Goal: Learn about a topic

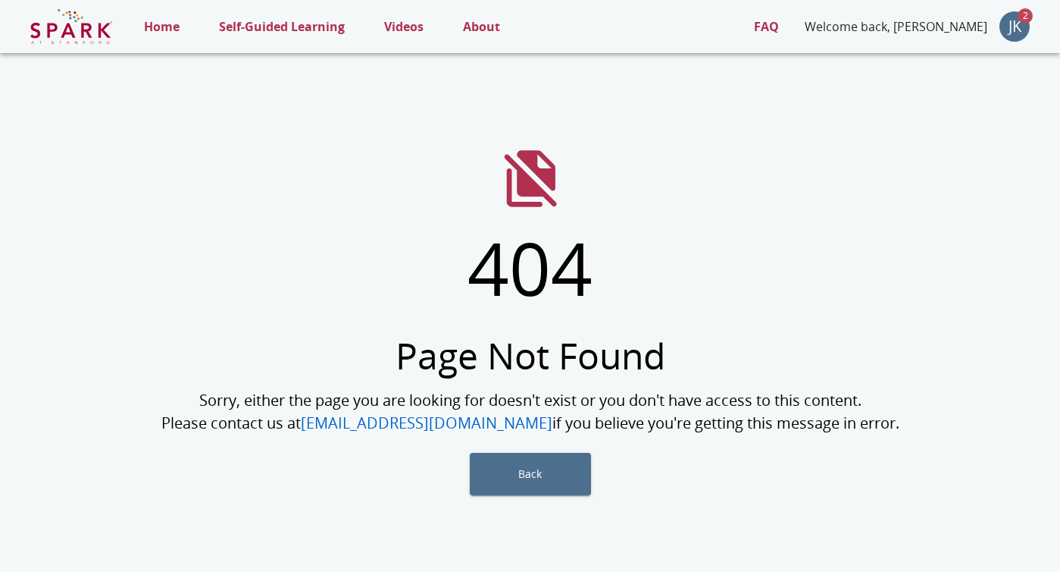
click at [170, 26] on p "Home" at bounding box center [162, 26] width 36 height 18
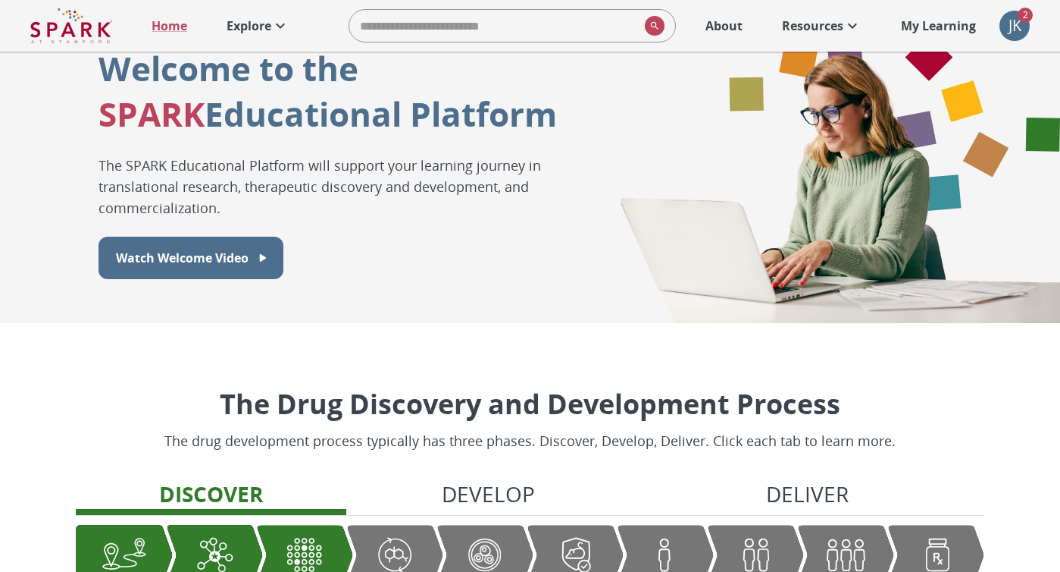
scroll to position [54, 0]
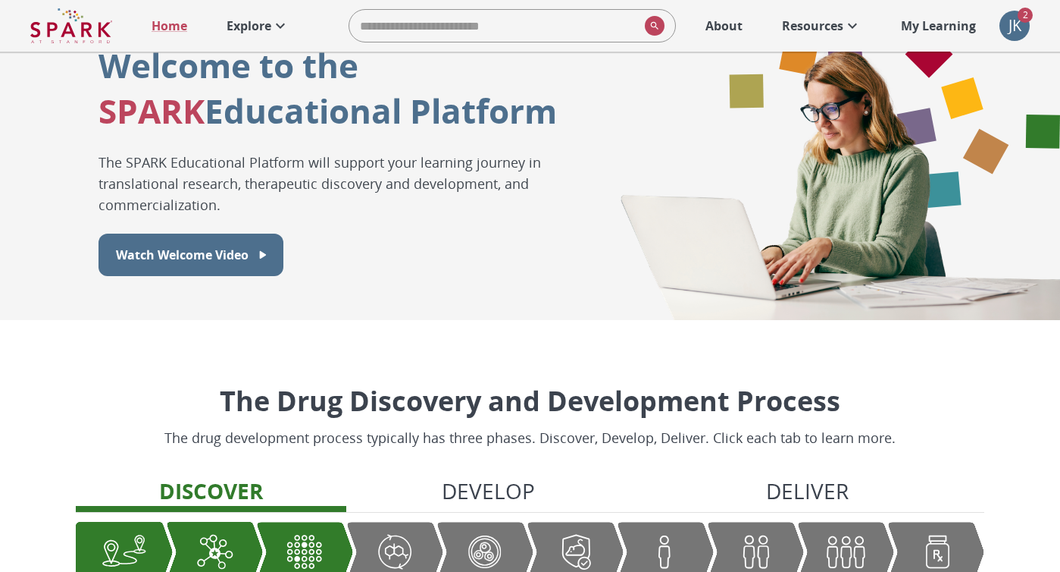
click at [827, 27] on p "Resources" at bounding box center [812, 26] width 61 height 18
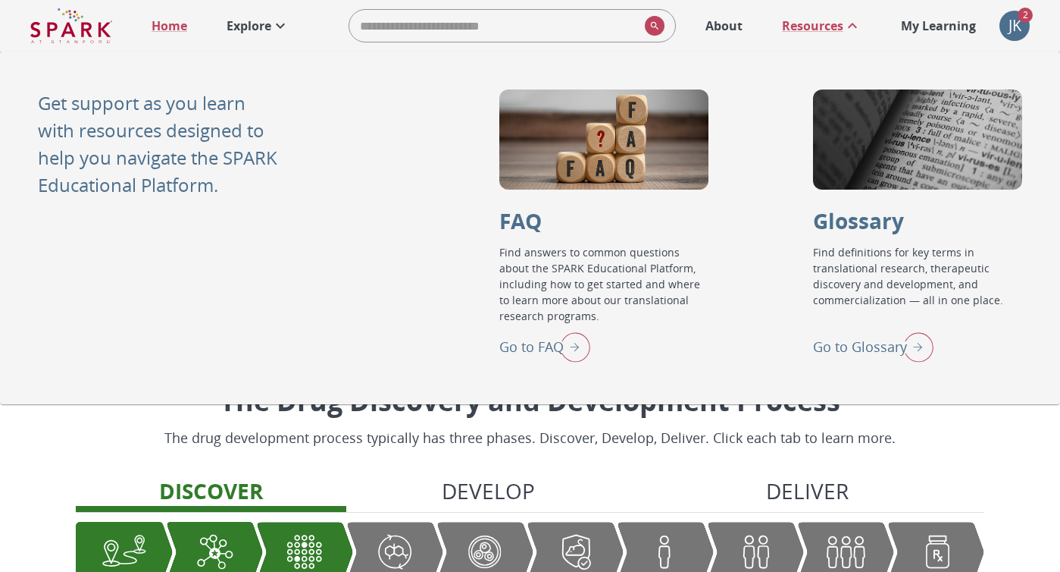
scroll to position [92, 0]
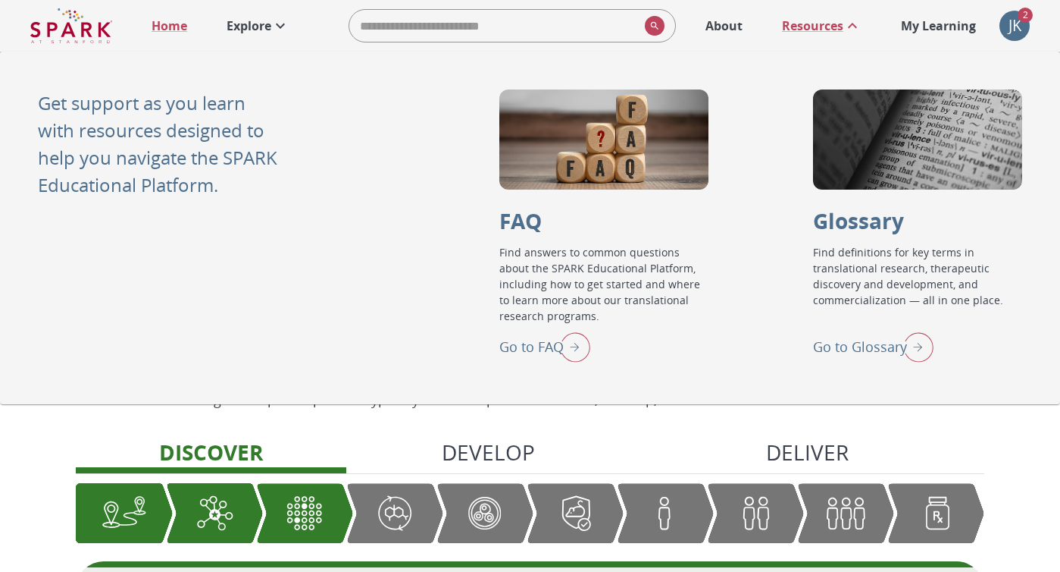
click at [243, 27] on p "Explore" at bounding box center [249, 26] width 45 height 18
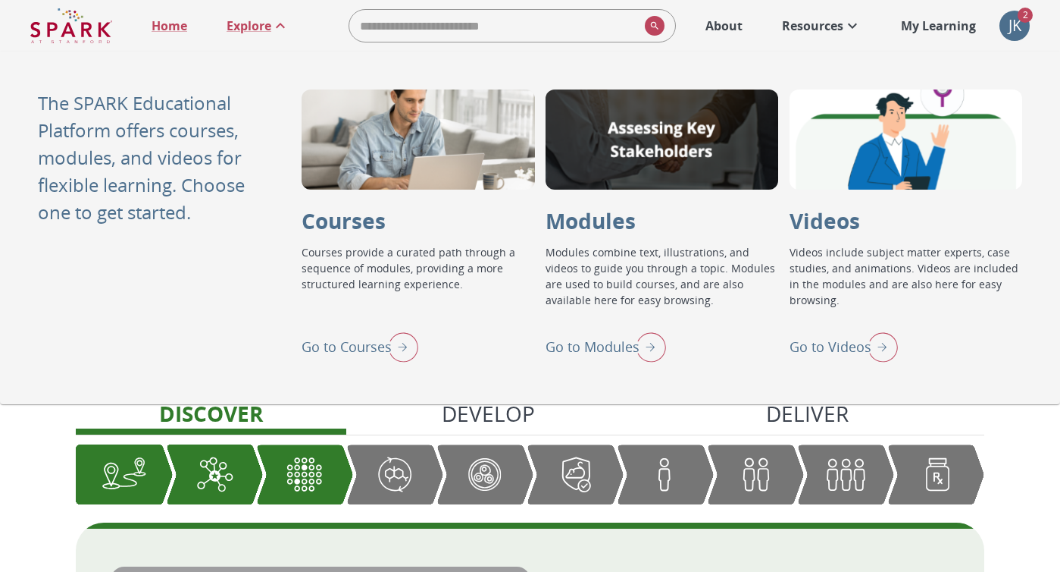
scroll to position [132, 0]
click at [652, 348] on img "Go to Modules" at bounding box center [647, 346] width 38 height 39
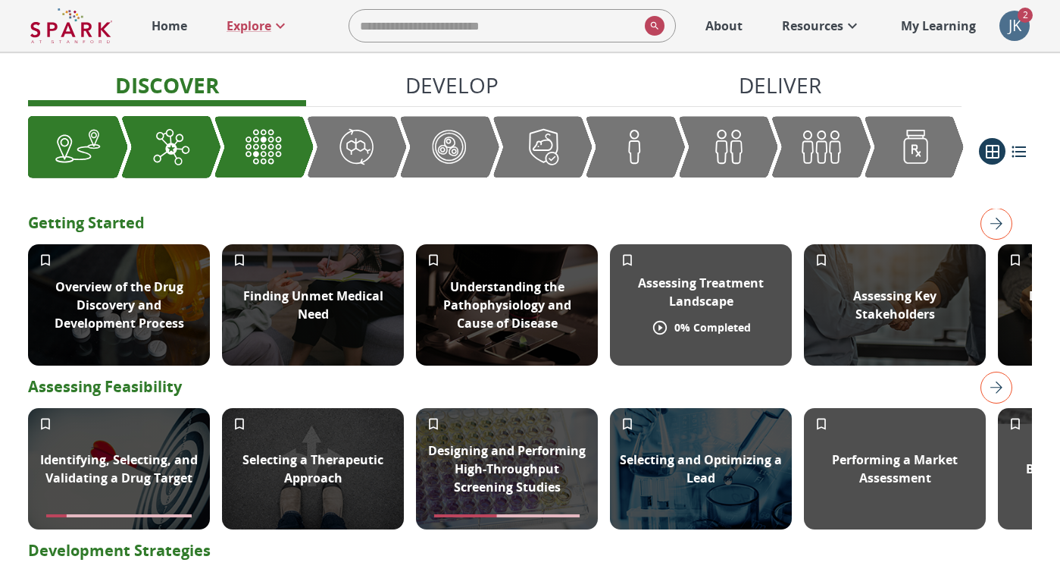
scroll to position [320, 0]
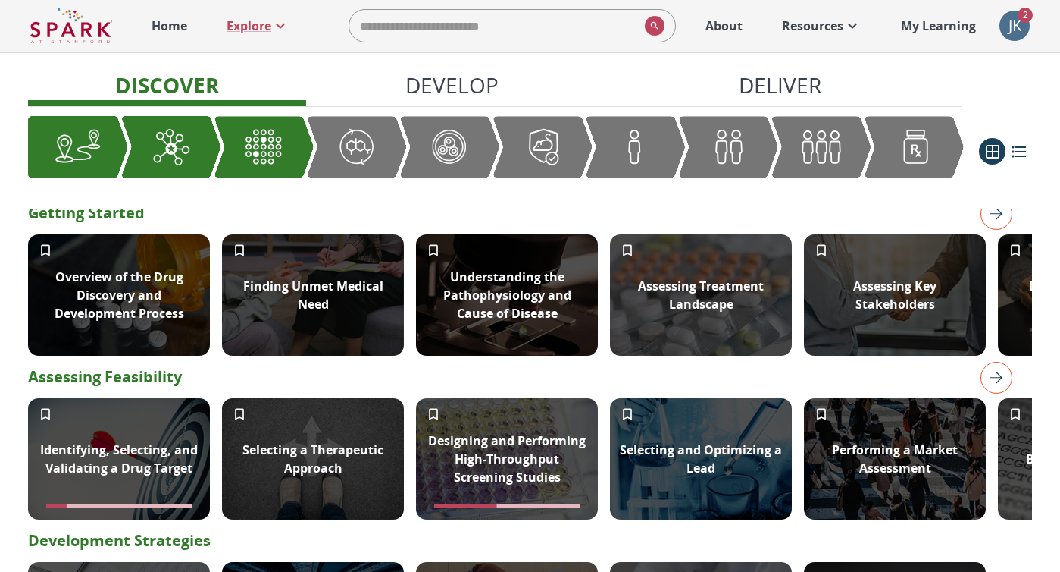
click at [478, 86] on p "Develop" at bounding box center [452, 85] width 93 height 32
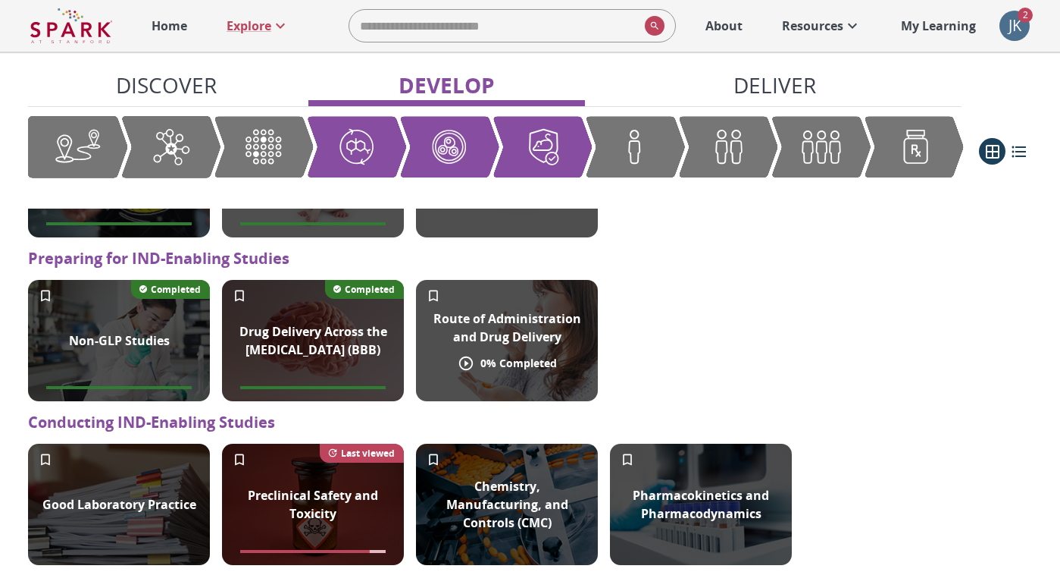
scroll to position [1276, 0]
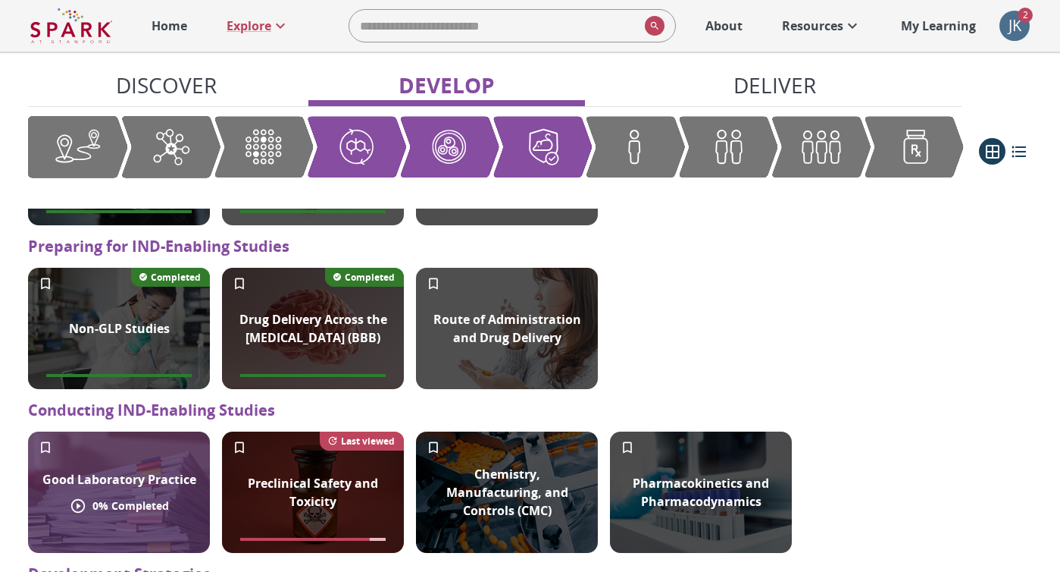
click at [175, 494] on div "Good Laboratory Practice" at bounding box center [119, 479] width 172 height 36
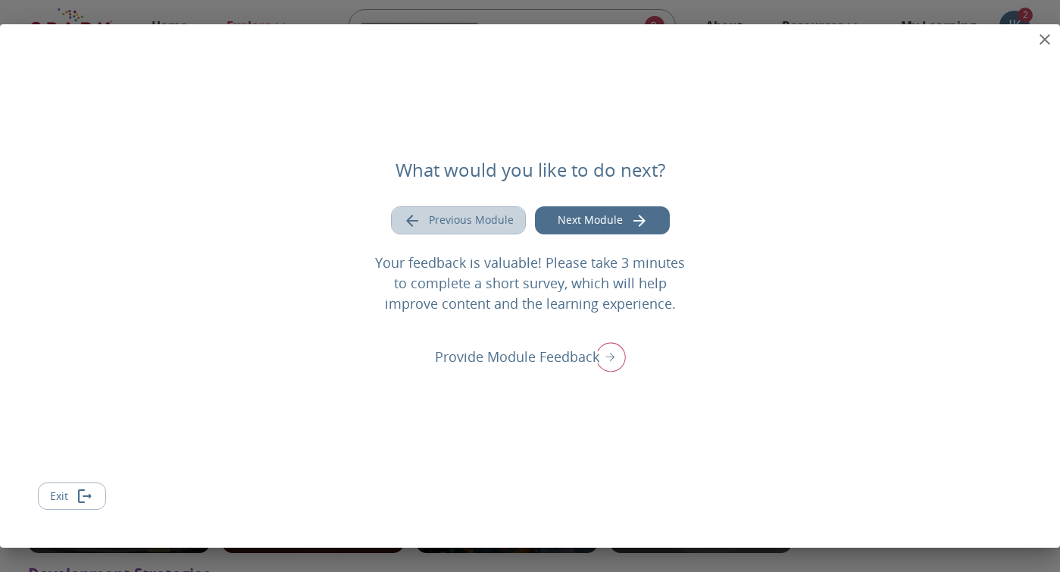
click at [493, 219] on button "Previous Module" at bounding box center [458, 220] width 135 height 28
click at [1045, 41] on icon "close" at bounding box center [1045, 39] width 18 height 18
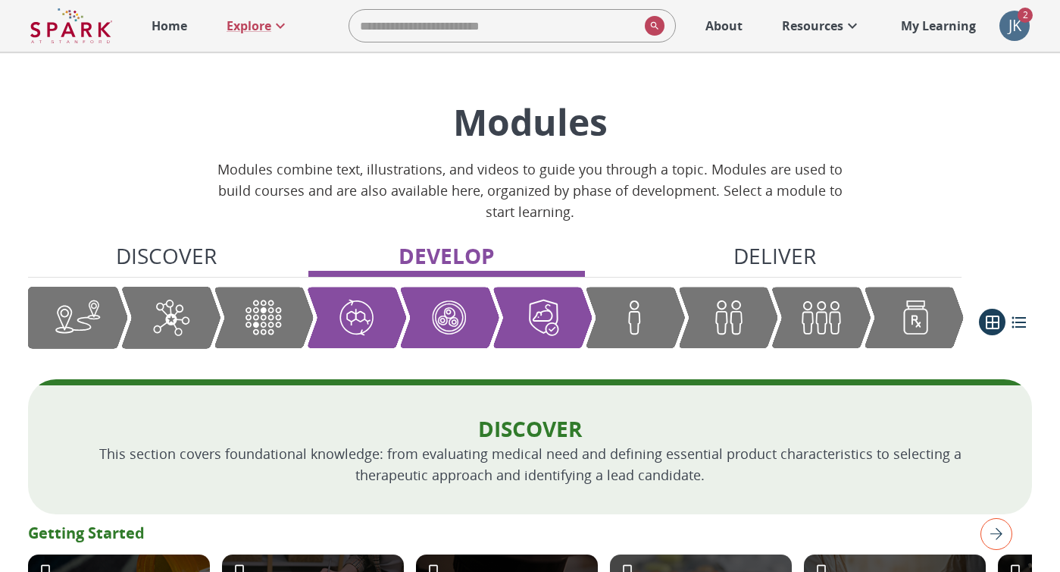
click at [794, 30] on p "Resources" at bounding box center [812, 26] width 61 height 18
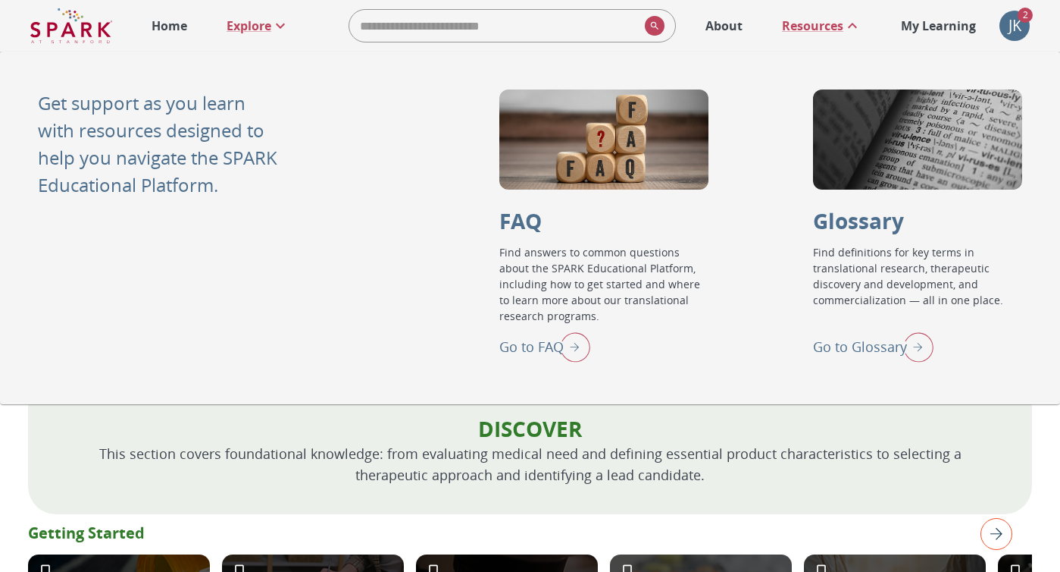
click at [183, 18] on p "Home" at bounding box center [170, 26] width 36 height 18
